Goal: Task Accomplishment & Management: Manage account settings

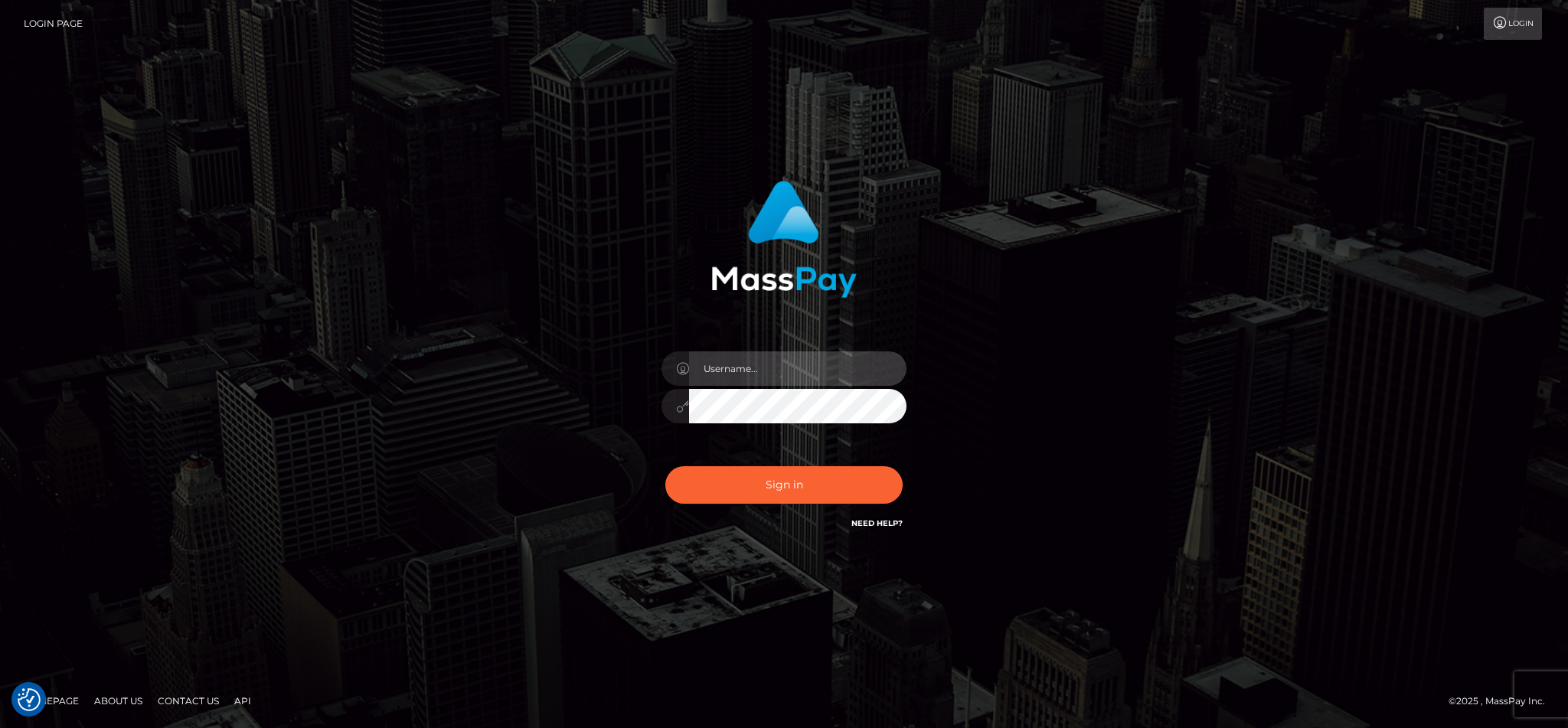
type input "cgomez.nvision"
drag, startPoint x: 0, startPoint y: 0, endPoint x: 785, endPoint y: 478, distance: 919.1
click at [785, 478] on button "Sign in" at bounding box center [784, 485] width 238 height 38
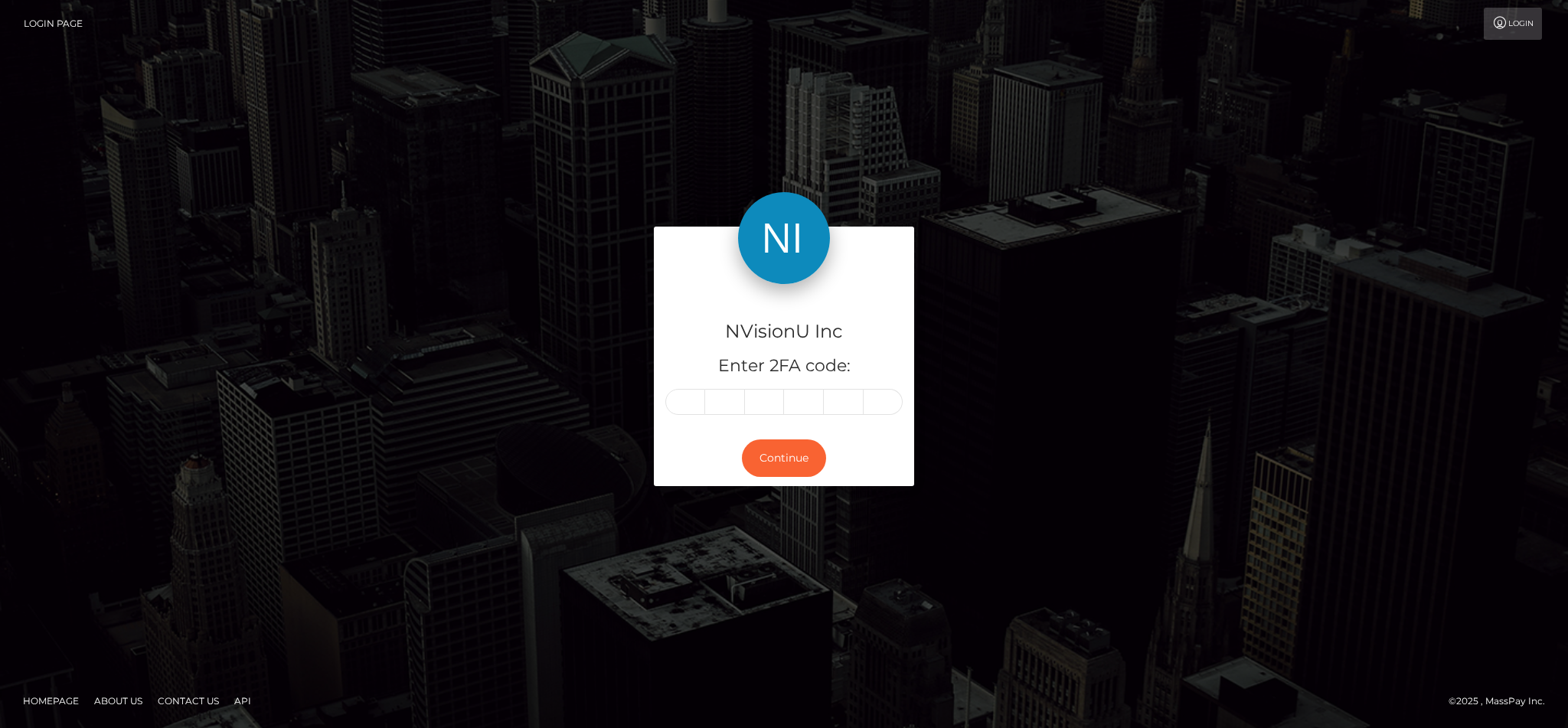
click at [650, 246] on div "NVisionU Inc Enter 2FA code: Continue" at bounding box center [783, 364] width 283 height 275
click at [691, 393] on input "text" at bounding box center [686, 401] width 40 height 26
type input "6"
type input "9"
type input "0"
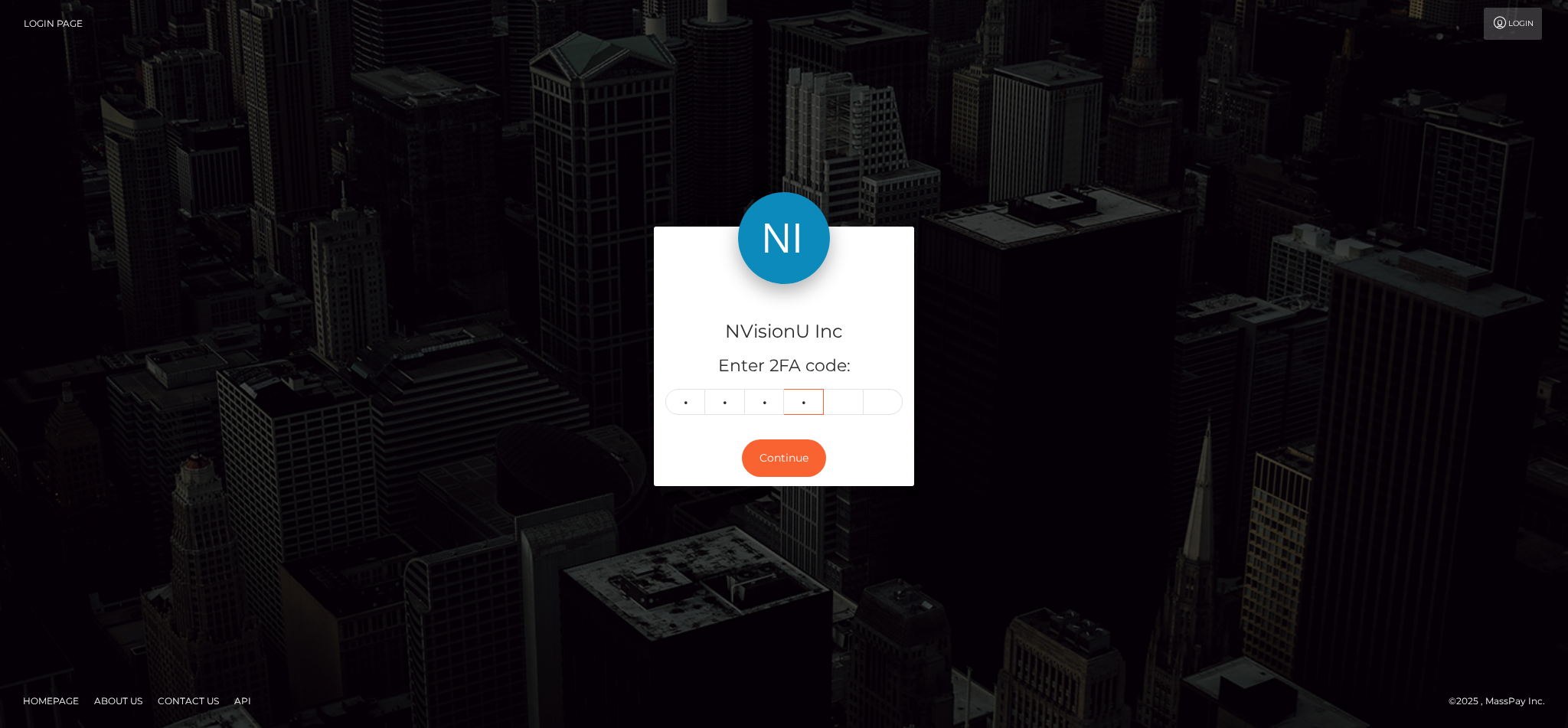
type input "4"
type input "2"
type input "6"
click at [777, 453] on button "Continue" at bounding box center [783, 458] width 84 height 38
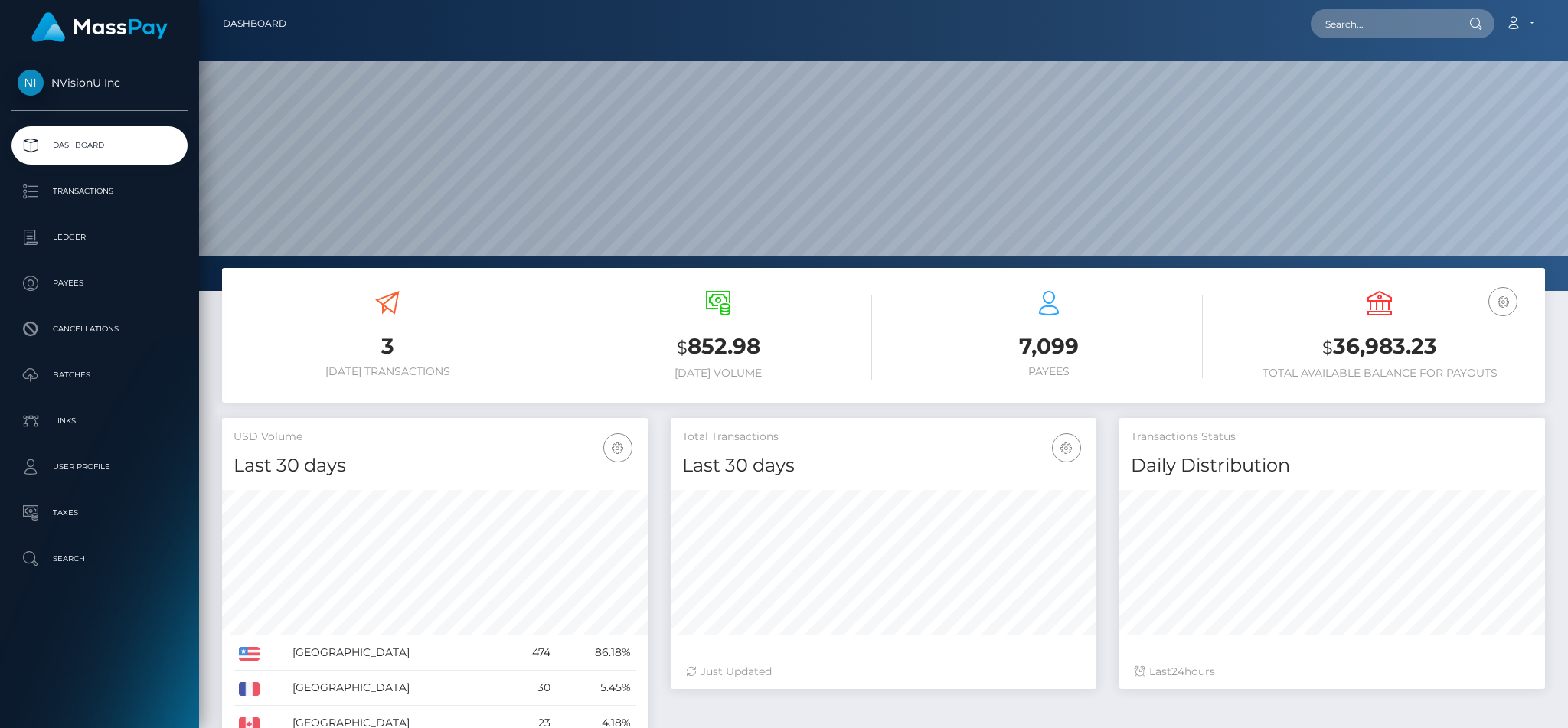
scroll to position [272, 425]
